Goal: Task Accomplishment & Management: Use online tool/utility

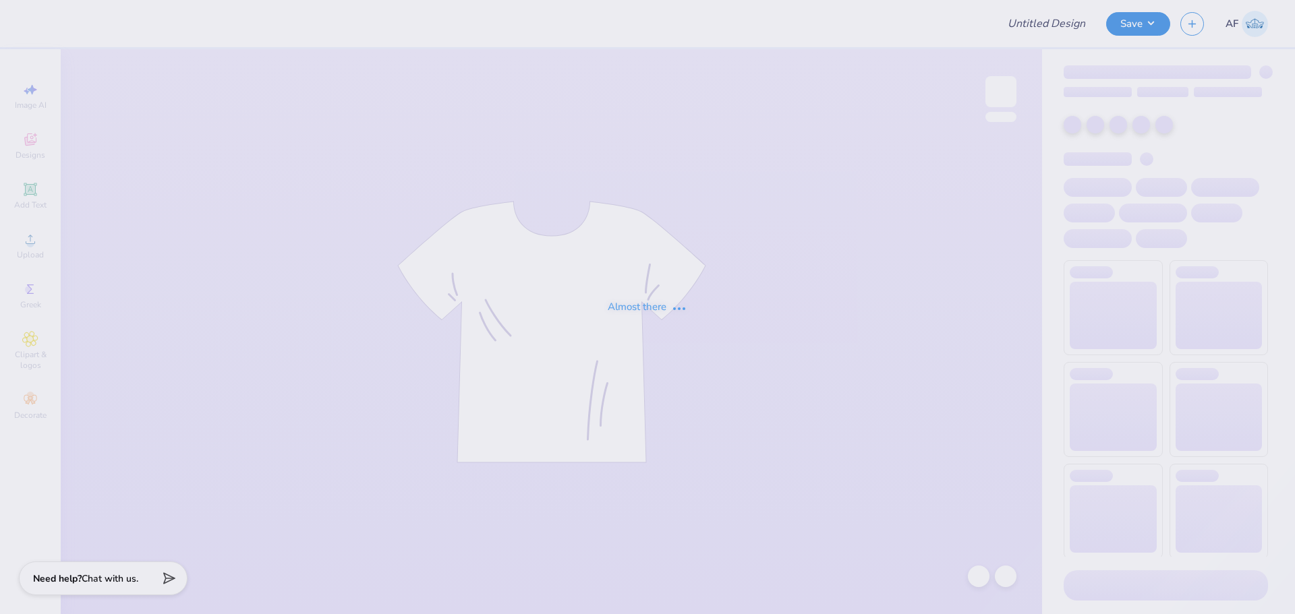
type input "DDD Parents Weekend Dad polo"
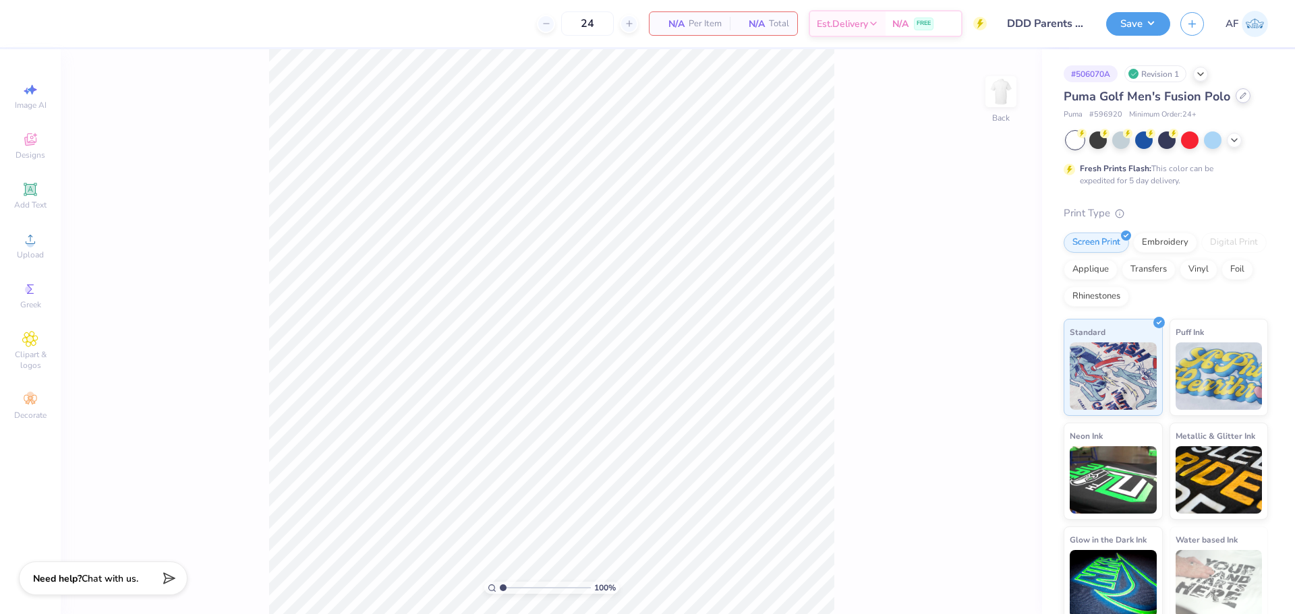
click at [1241, 96] on icon at bounding box center [1242, 95] width 7 height 7
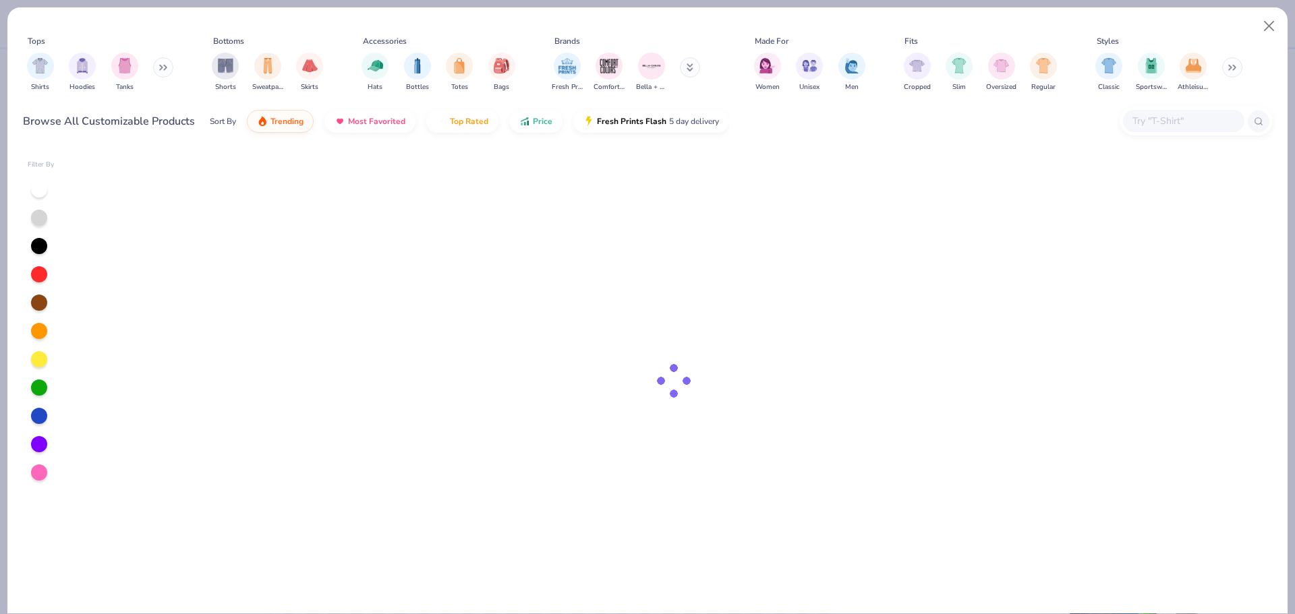
click at [1183, 121] on input "text" at bounding box center [1183, 121] width 104 height 16
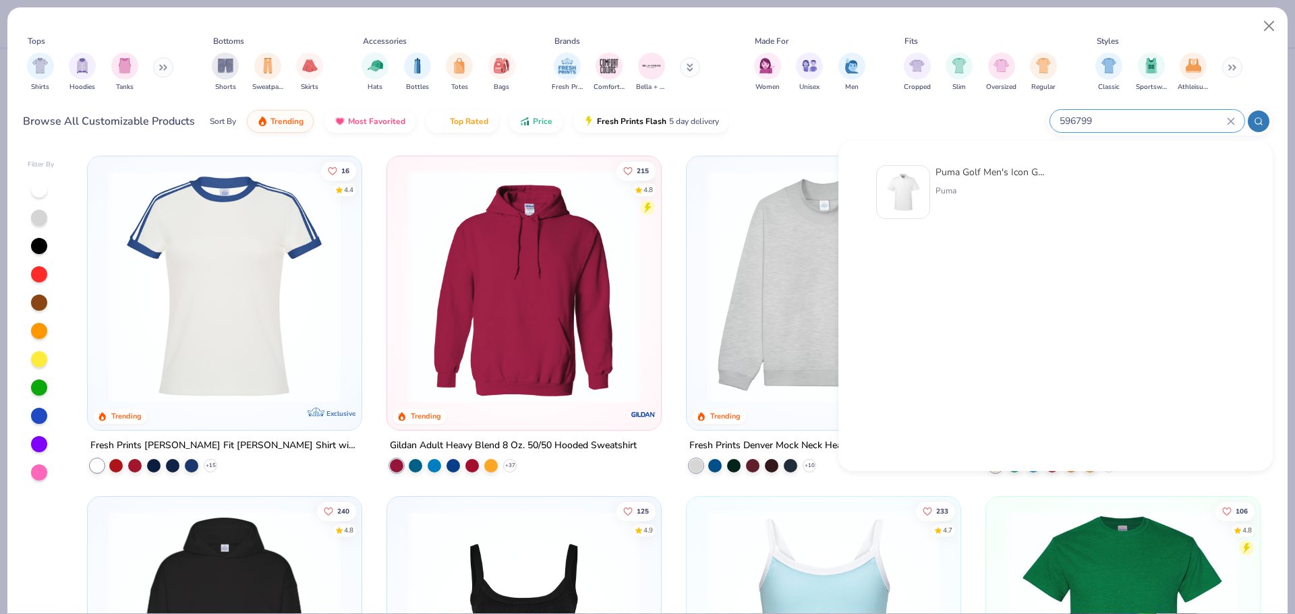
type input "596799"
click at [993, 187] on div "Puma" at bounding box center [991, 191] width 113 height 12
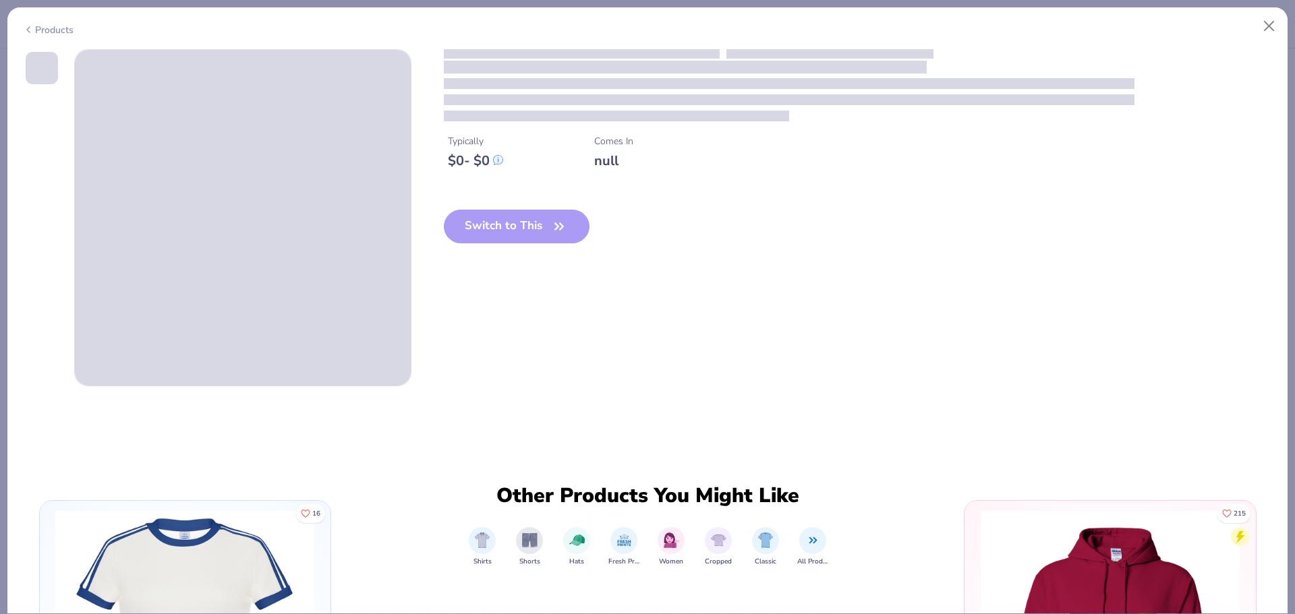
click at [537, 231] on div "Switch to This" at bounding box center [517, 237] width 146 height 55
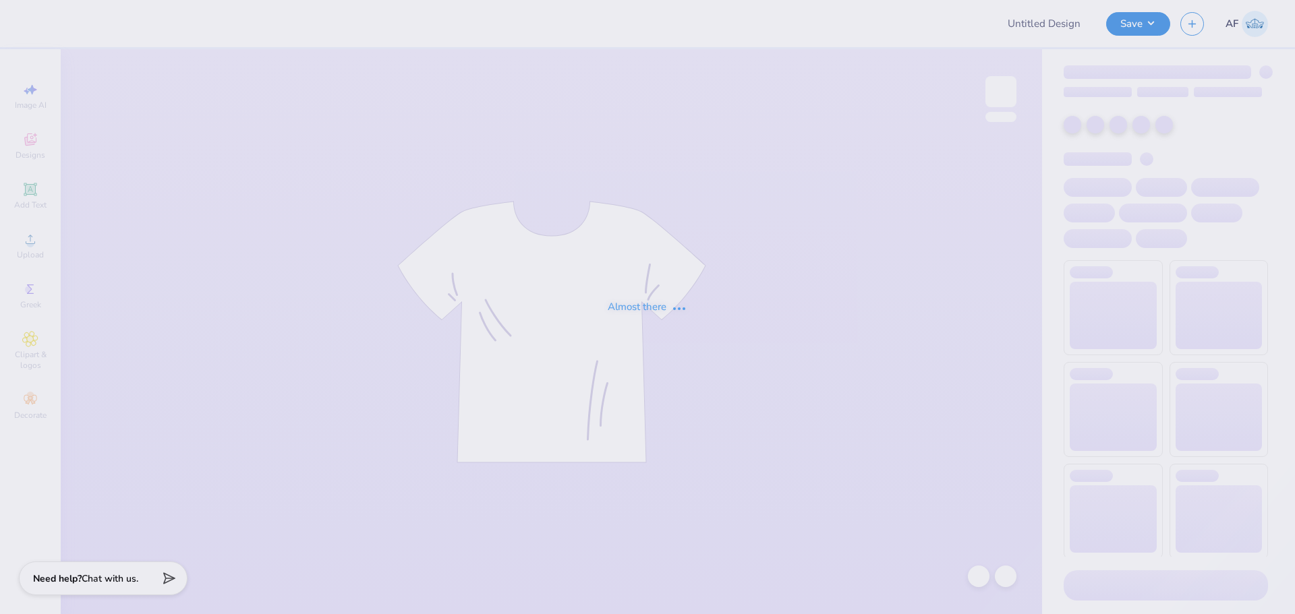
type input "KKG Back to School PR 2025"
